Goal: Task Accomplishment & Management: Complete application form

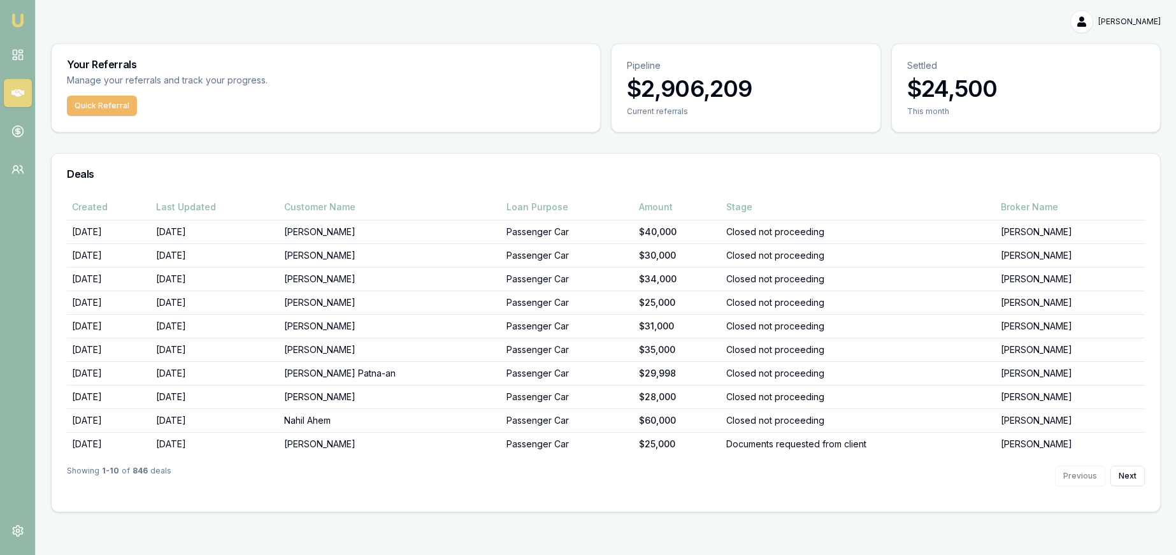
click at [122, 106] on button "Quick Referral" at bounding box center [102, 106] width 70 height 20
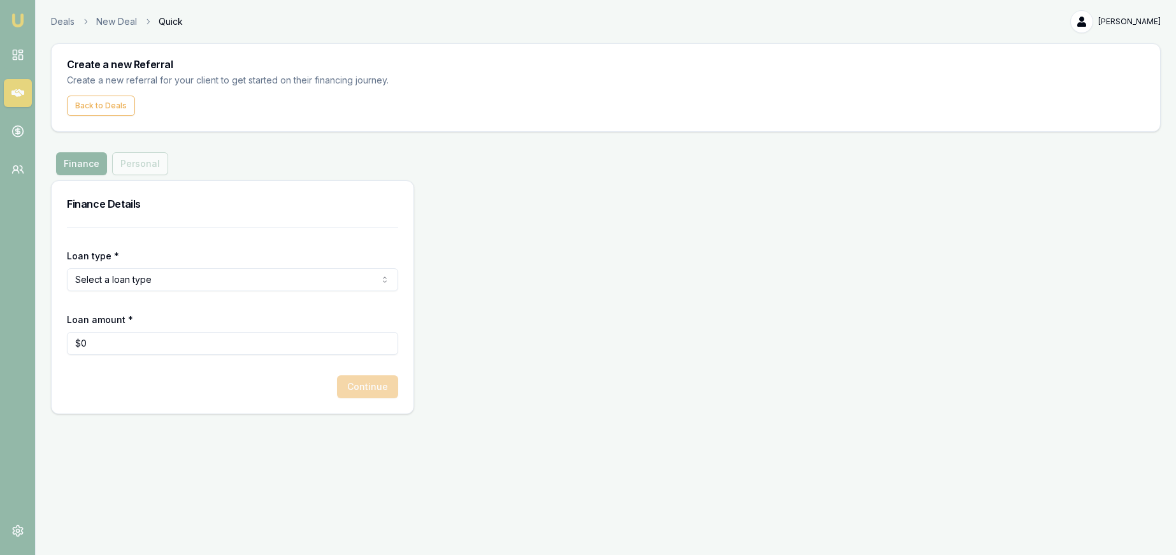
click at [183, 277] on html "Emu Money Deals New Deal Quick [PERSON_NAME] Toggle Menu Create a new Referral …" at bounding box center [588, 277] width 1176 height 555
select select "CONSUMER_ASSET"
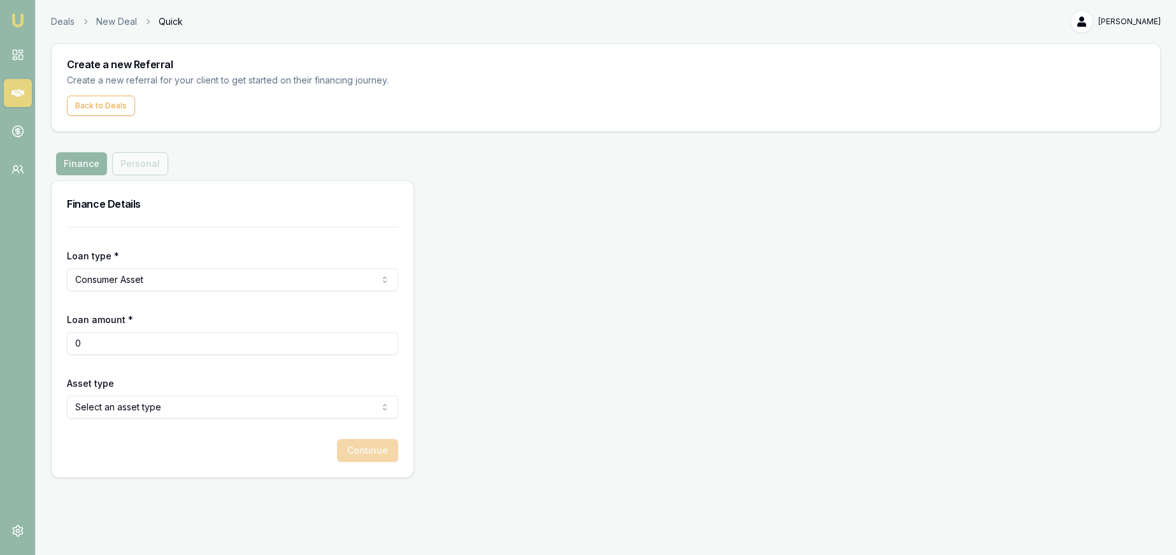
click at [155, 348] on input "0" at bounding box center [232, 343] width 331 height 23
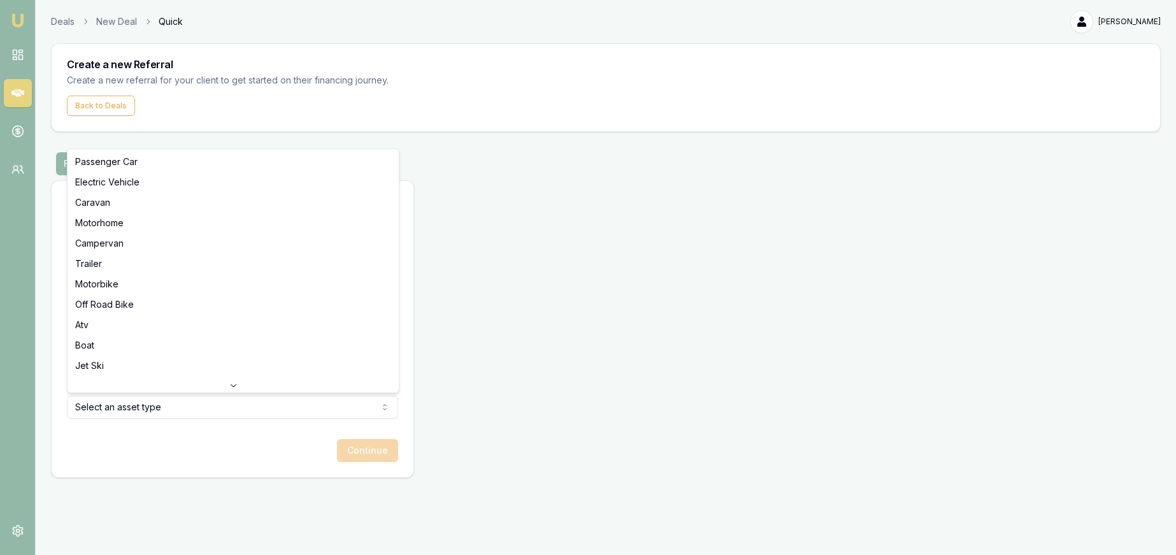
click at [197, 411] on html "Emu Money Deals New Deal Quick [PERSON_NAME] Toggle Menu Create a new Referral …" at bounding box center [588, 277] width 1176 height 555
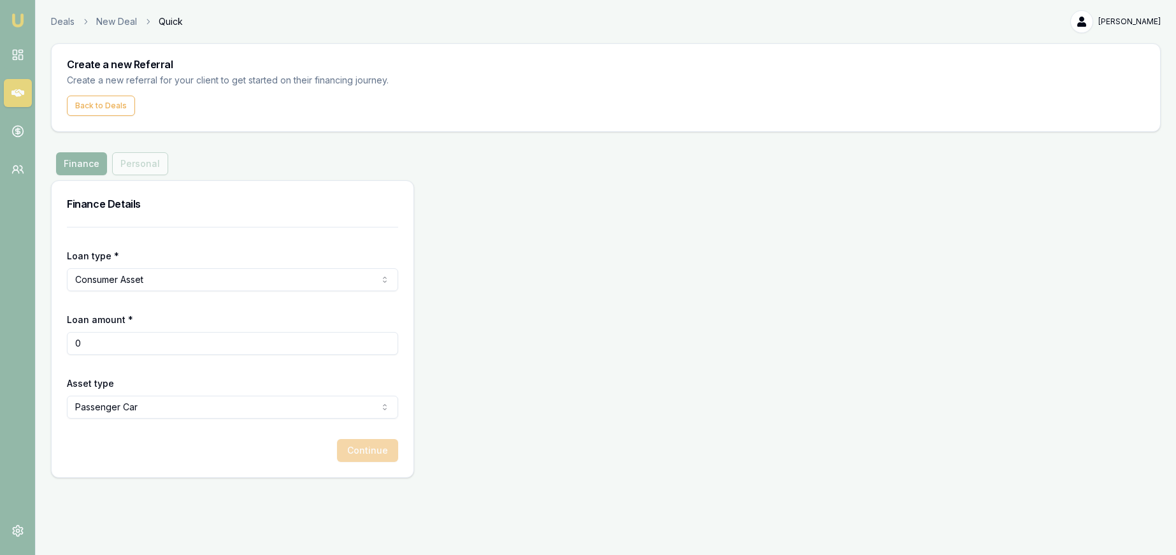
drag, startPoint x: 81, startPoint y: 341, endPoint x: 71, endPoint y: 341, distance: 9.6
click at [71, 341] on input "0" at bounding box center [232, 343] width 331 height 23
type input "$20,000"
click at [368, 450] on button "Continue" at bounding box center [367, 450] width 61 height 23
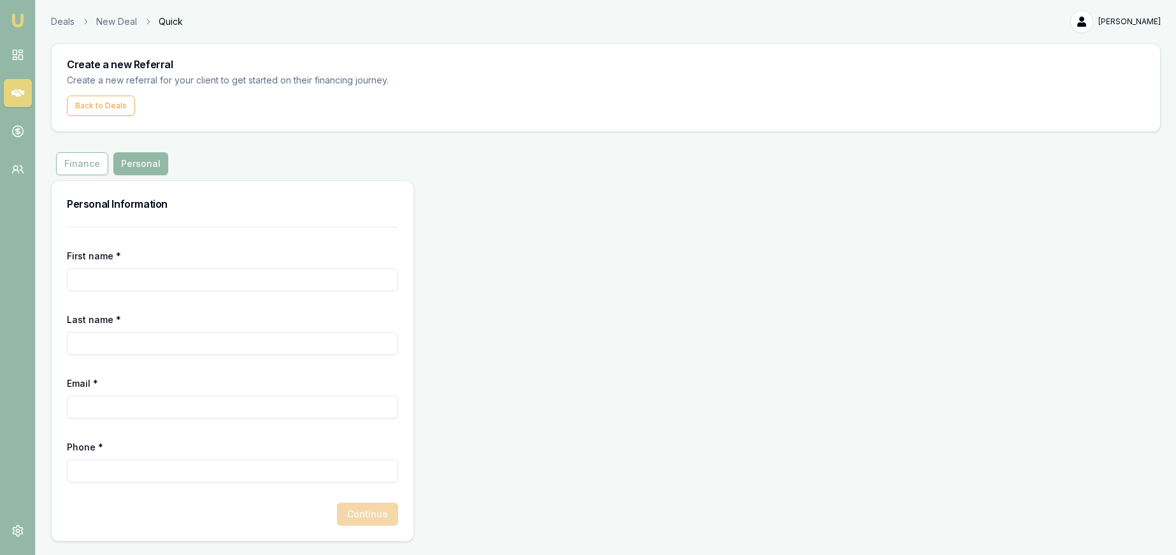
click at [171, 274] on input "First name *" at bounding box center [232, 279] width 331 height 23
type input "[PERSON_NAME]"
click at [160, 402] on input "Email *" at bounding box center [232, 407] width 331 height 23
type input "[PERSON_NAME][EMAIL_ADDRESS][DOMAIN_NAME]"
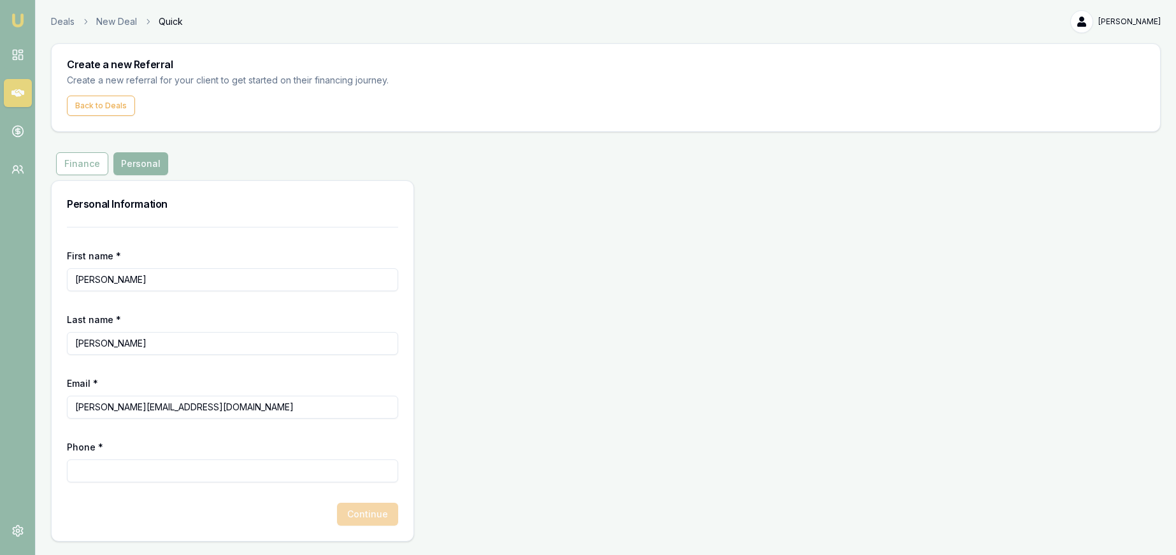
click at [133, 468] on input "Phone *" at bounding box center [232, 470] width 331 height 23
click at [94, 467] on input "0452 507 970" at bounding box center [232, 470] width 331 height 23
click at [164, 469] on input "0452 507 970" at bounding box center [232, 470] width 331 height 23
type input "0452 507 970"
click at [357, 509] on button "Continue" at bounding box center [367, 514] width 61 height 23
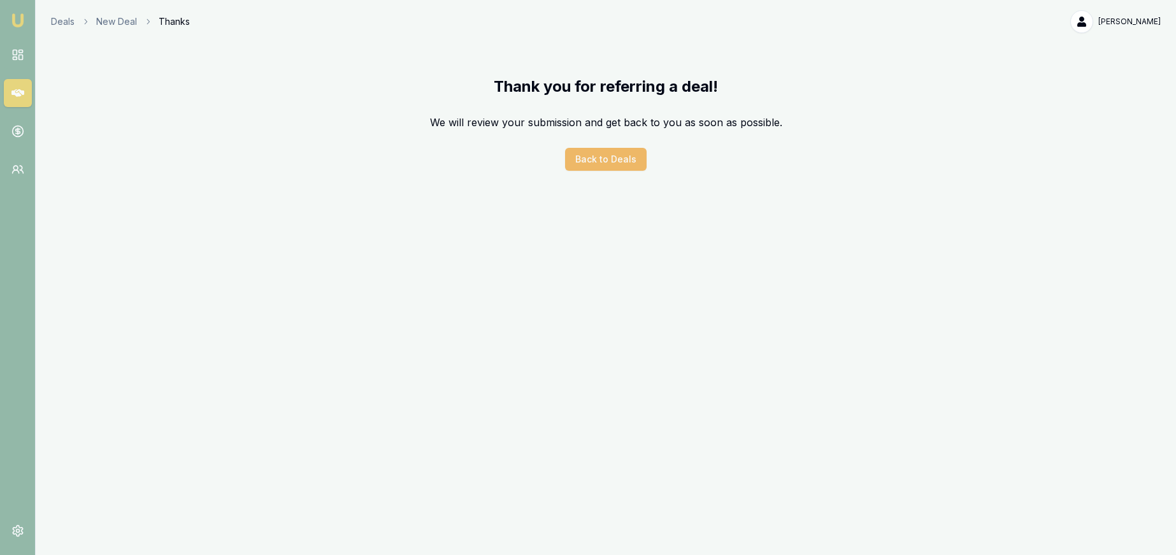
click at [609, 155] on button "Back to Deals" at bounding box center [606, 159] width 82 height 23
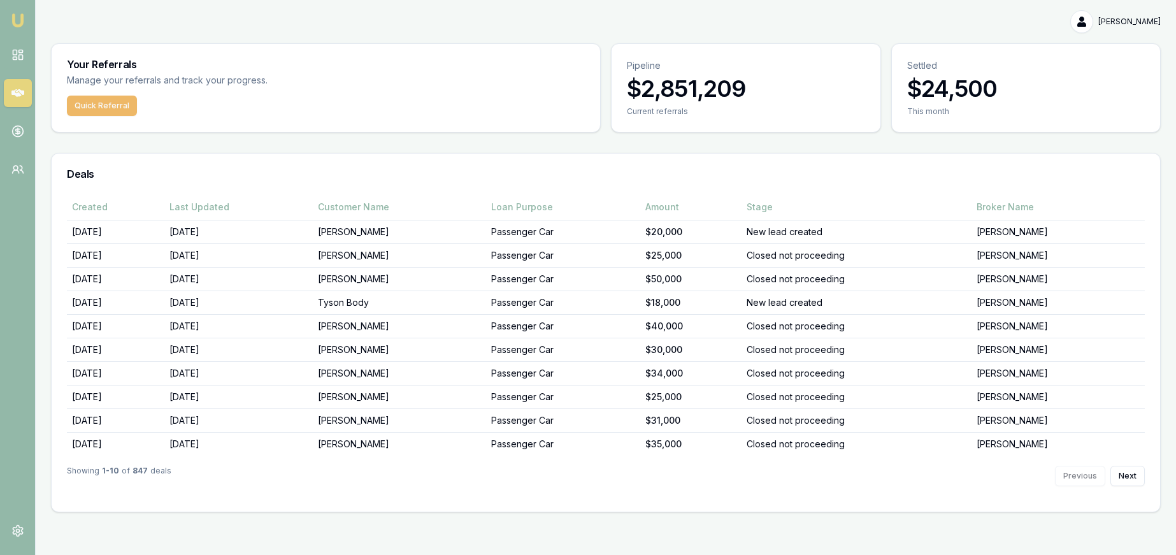
click at [108, 109] on button "Quick Referral" at bounding box center [102, 106] width 70 height 20
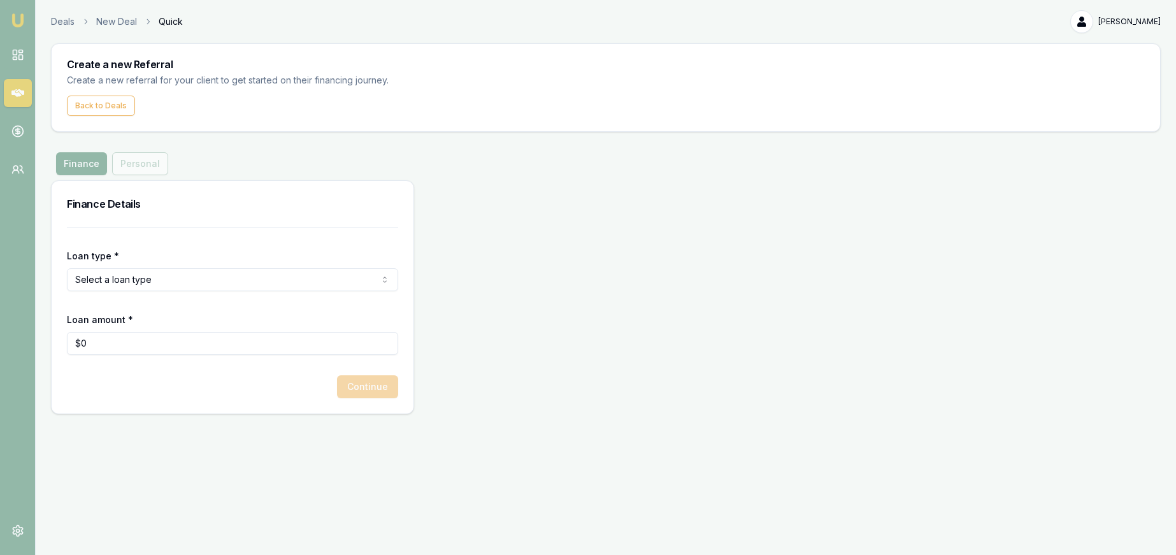
click at [136, 162] on div "Finance Personal" at bounding box center [112, 163] width 122 height 23
drag, startPoint x: 107, startPoint y: 166, endPoint x: 81, endPoint y: 165, distance: 26.1
click at [106, 165] on div "Finance Personal" at bounding box center [112, 163] width 122 height 23
click at [80, 165] on button "Finance" at bounding box center [81, 163] width 51 height 23
click at [163, 166] on div "Finance Personal" at bounding box center [112, 163] width 122 height 23
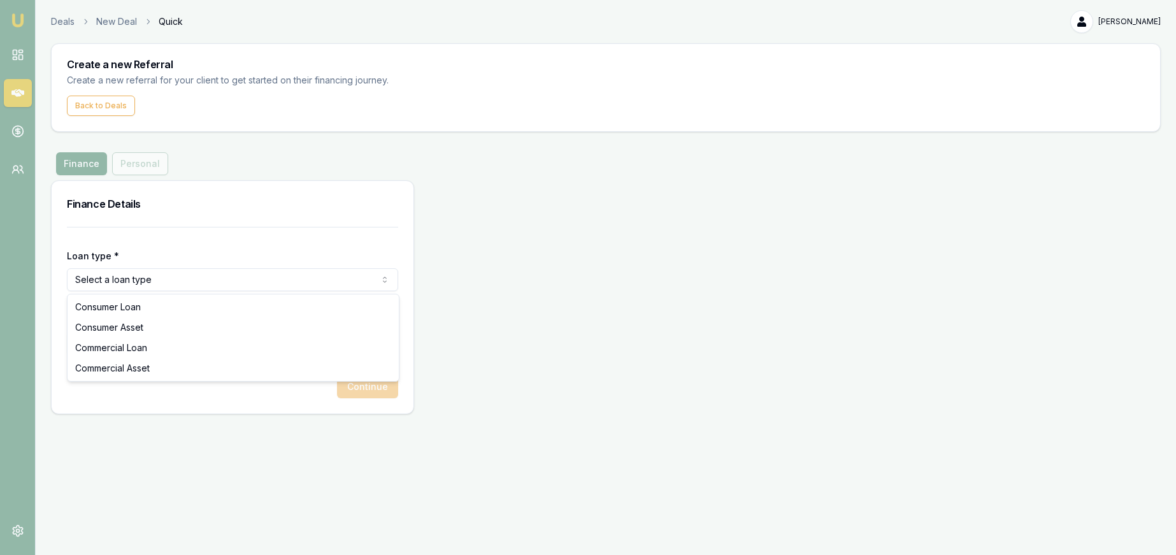
click at [194, 278] on html "Emu Money Deals New Deal Quick [PERSON_NAME] Toggle Menu Create a new Referral …" at bounding box center [588, 277] width 1176 height 555
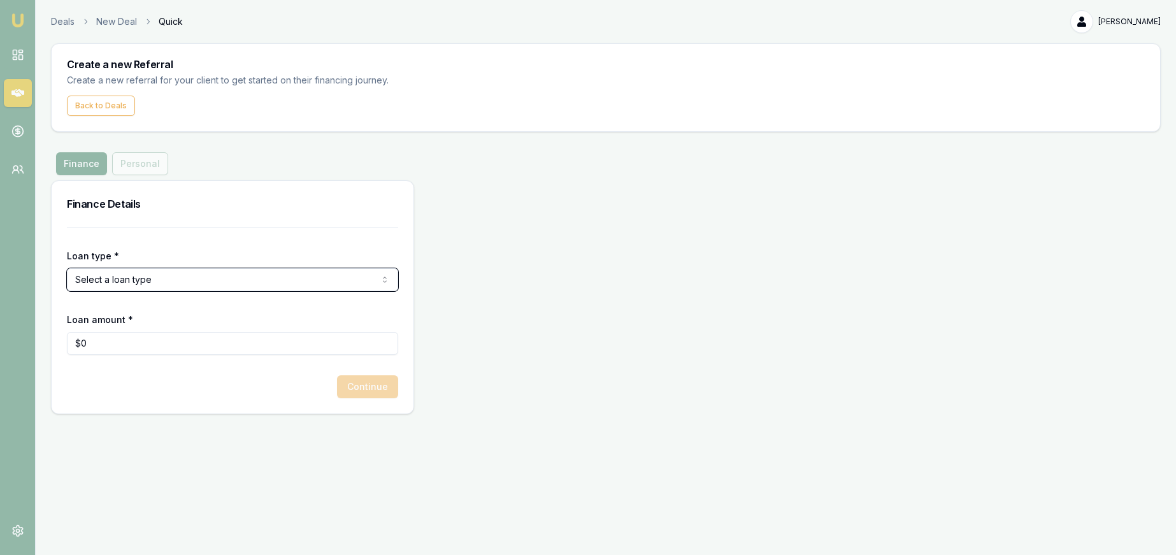
click at [687, 252] on html "Emu Money Deals New Deal Quick [PERSON_NAME] Toggle Menu Create a new Referral …" at bounding box center [588, 277] width 1176 height 555
